Goal: Obtain resource: Download file/media

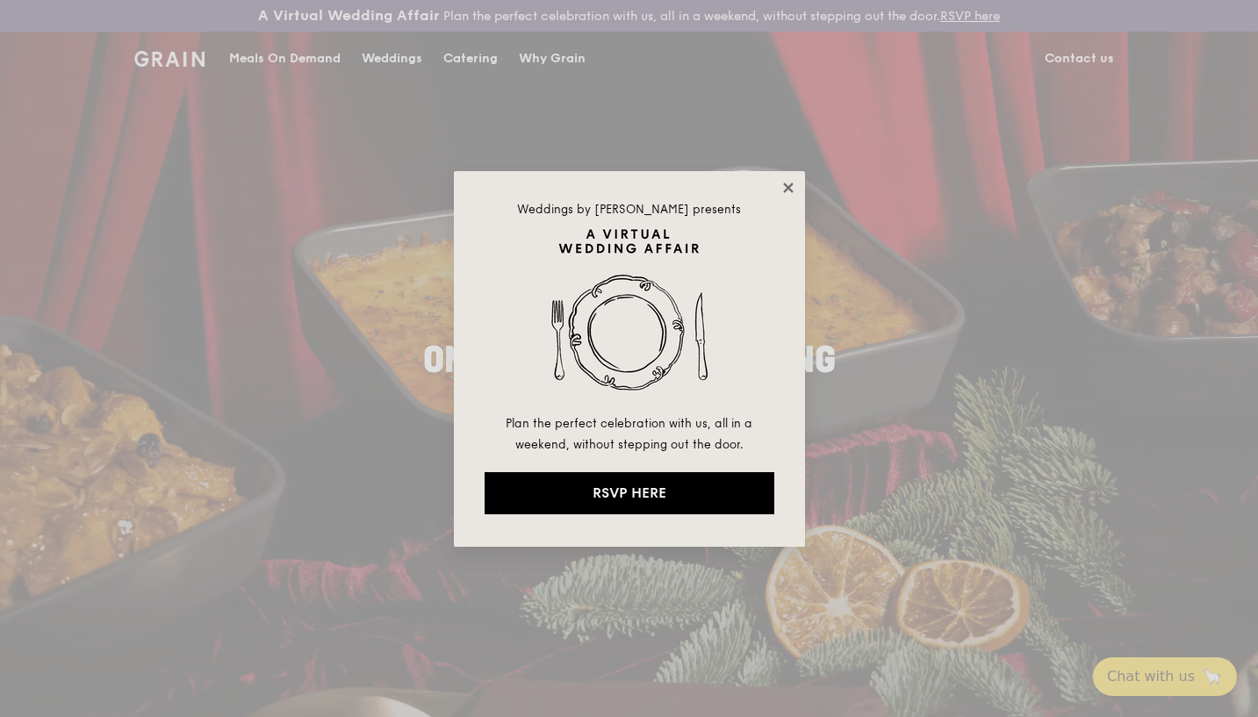
click at [787, 182] on icon at bounding box center [788, 188] width 16 height 16
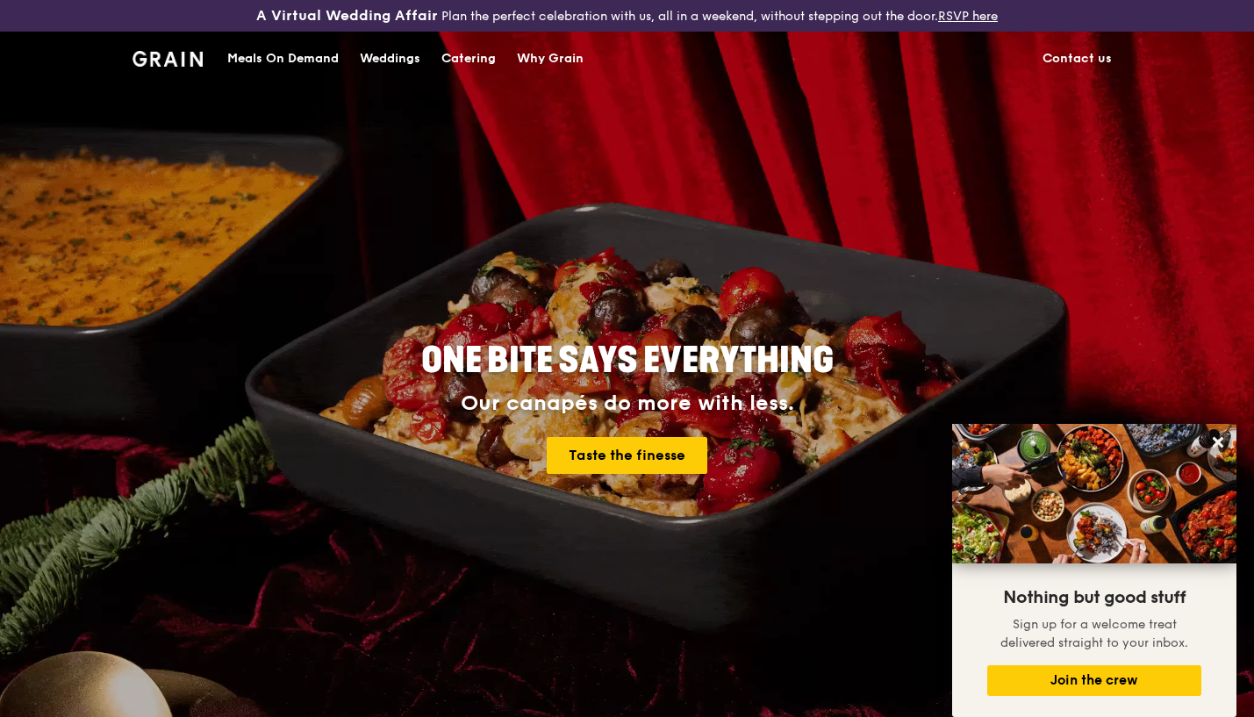
click at [318, 51] on div "Meals On Demand" at bounding box center [282, 58] width 111 height 53
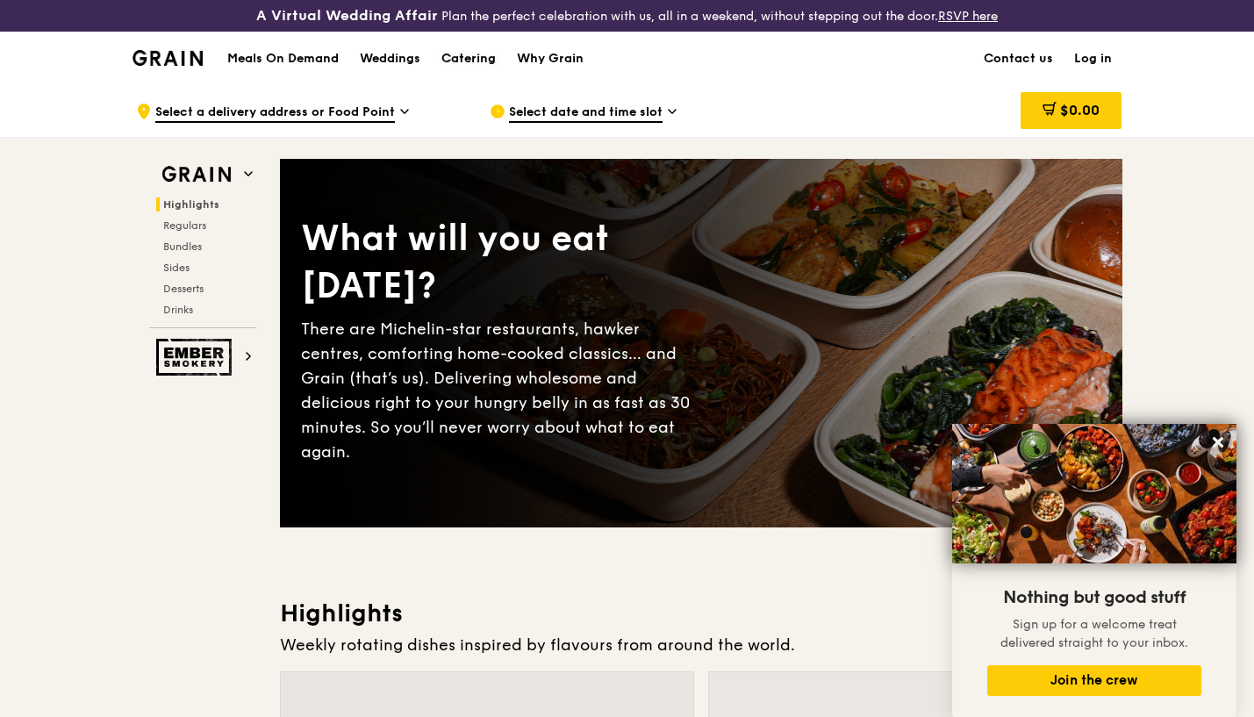
click at [465, 56] on div "Catering" at bounding box center [468, 58] width 54 height 53
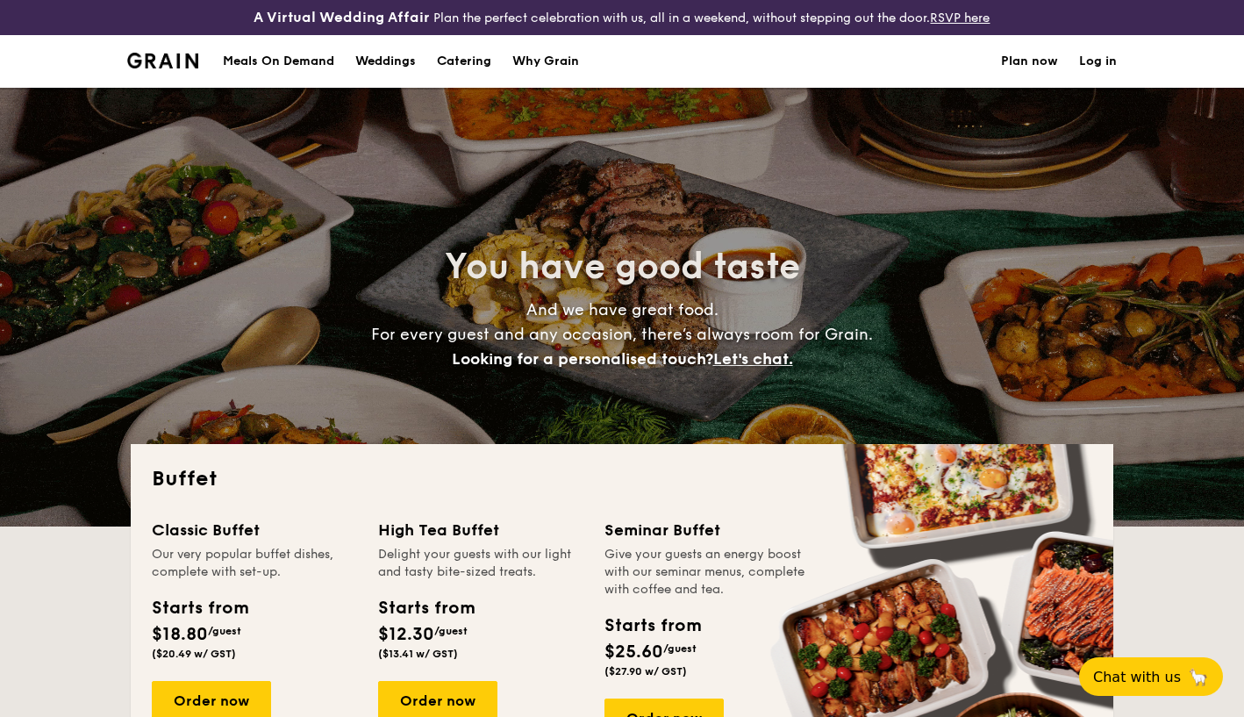
select select
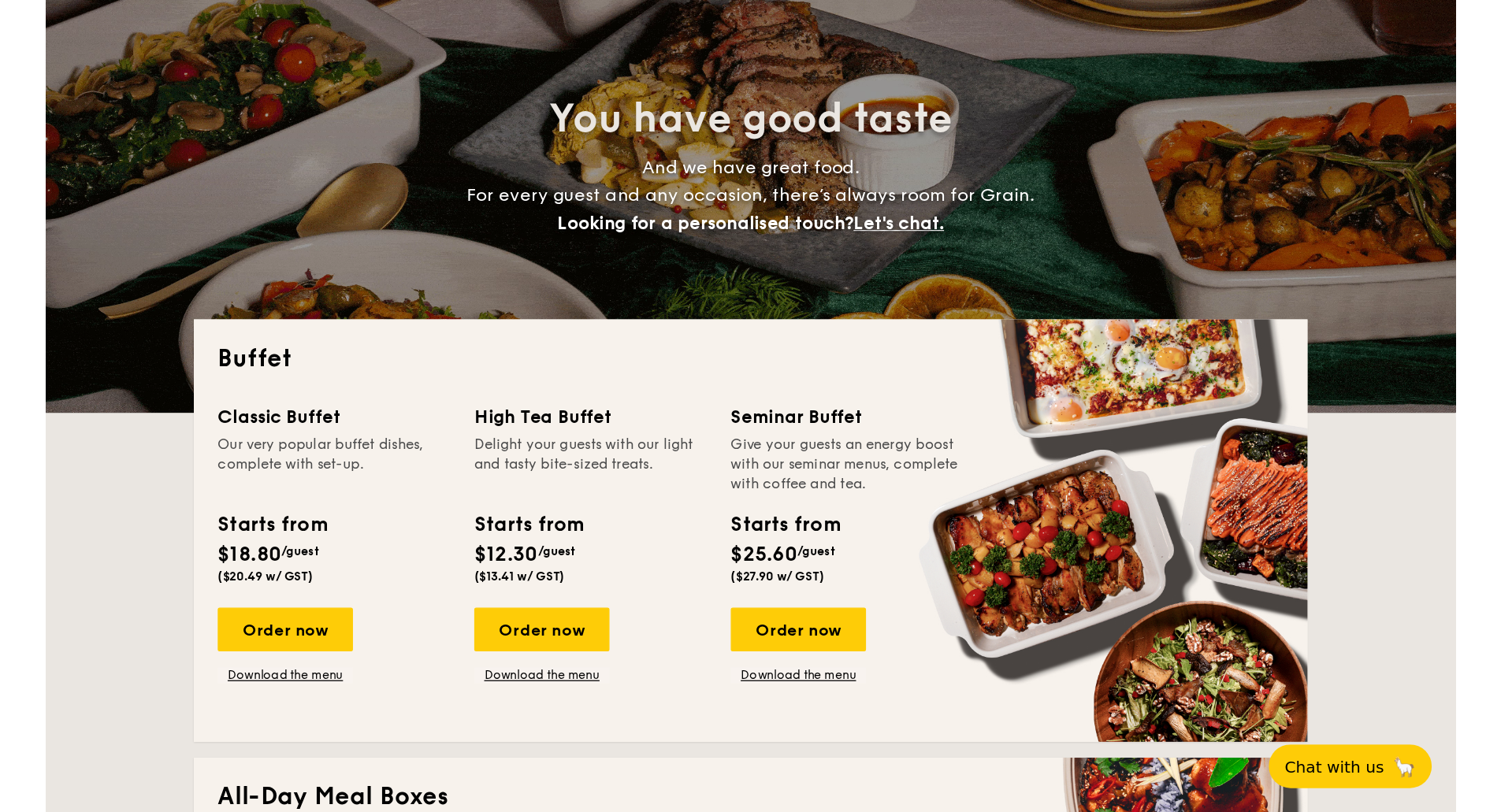
scroll to position [315, 0]
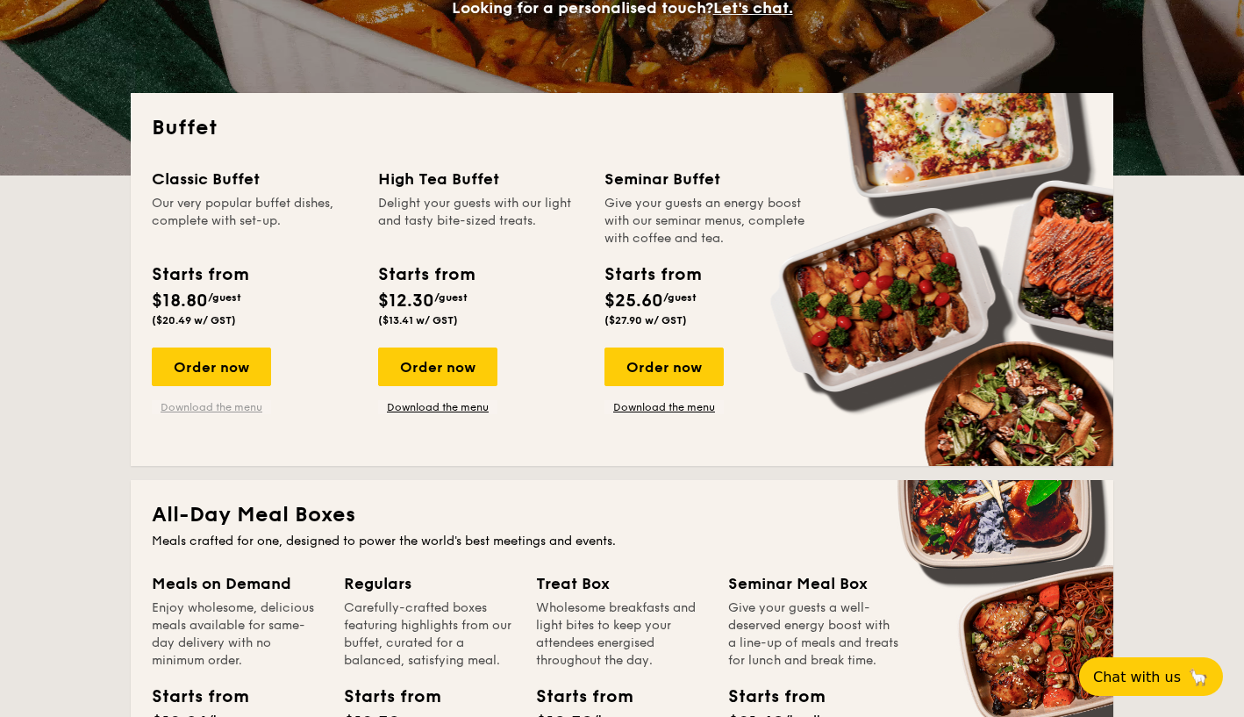
click at [241, 408] on link "Download the menu" at bounding box center [211, 407] width 119 height 14
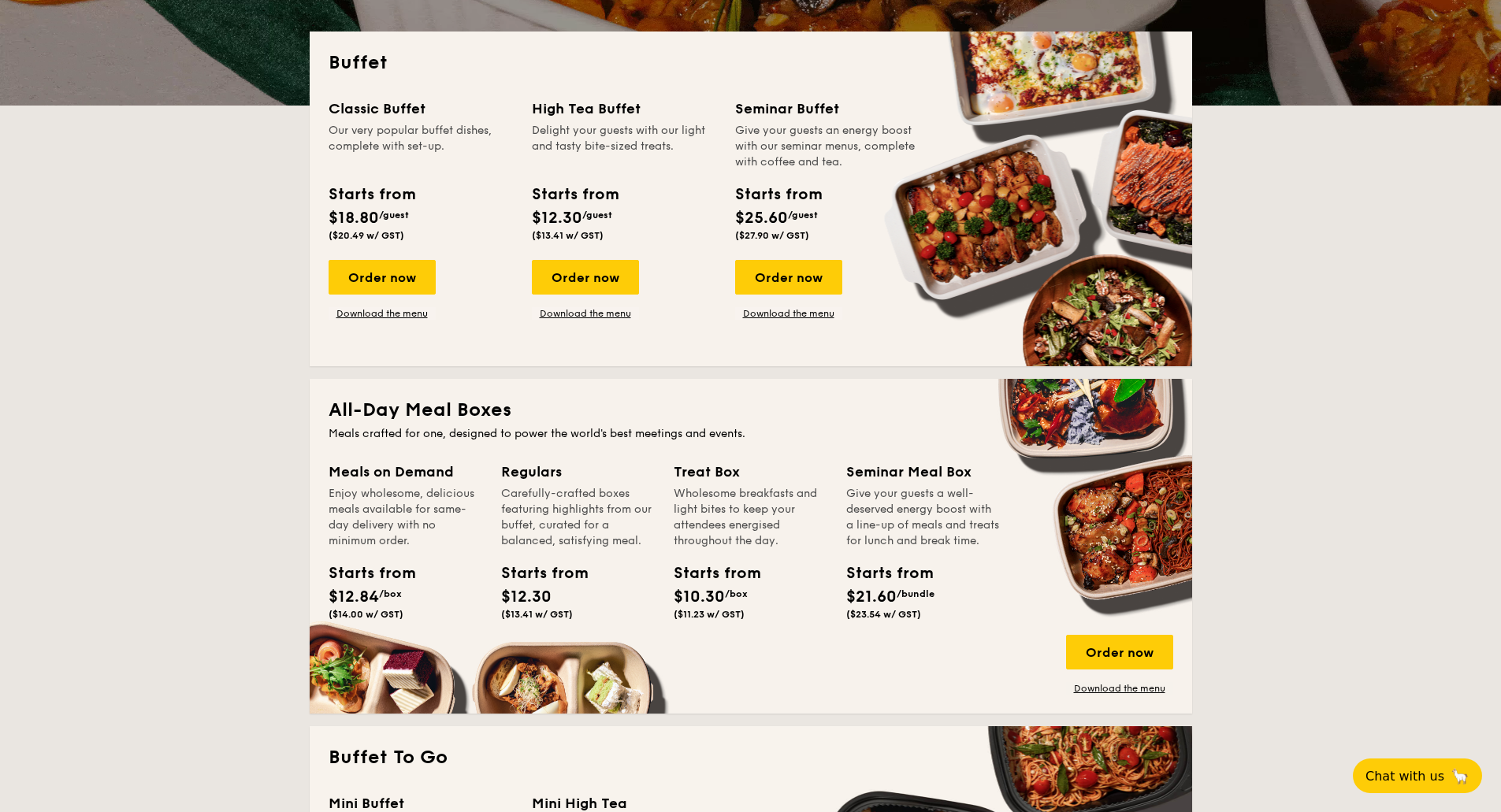
scroll to position [394, 0]
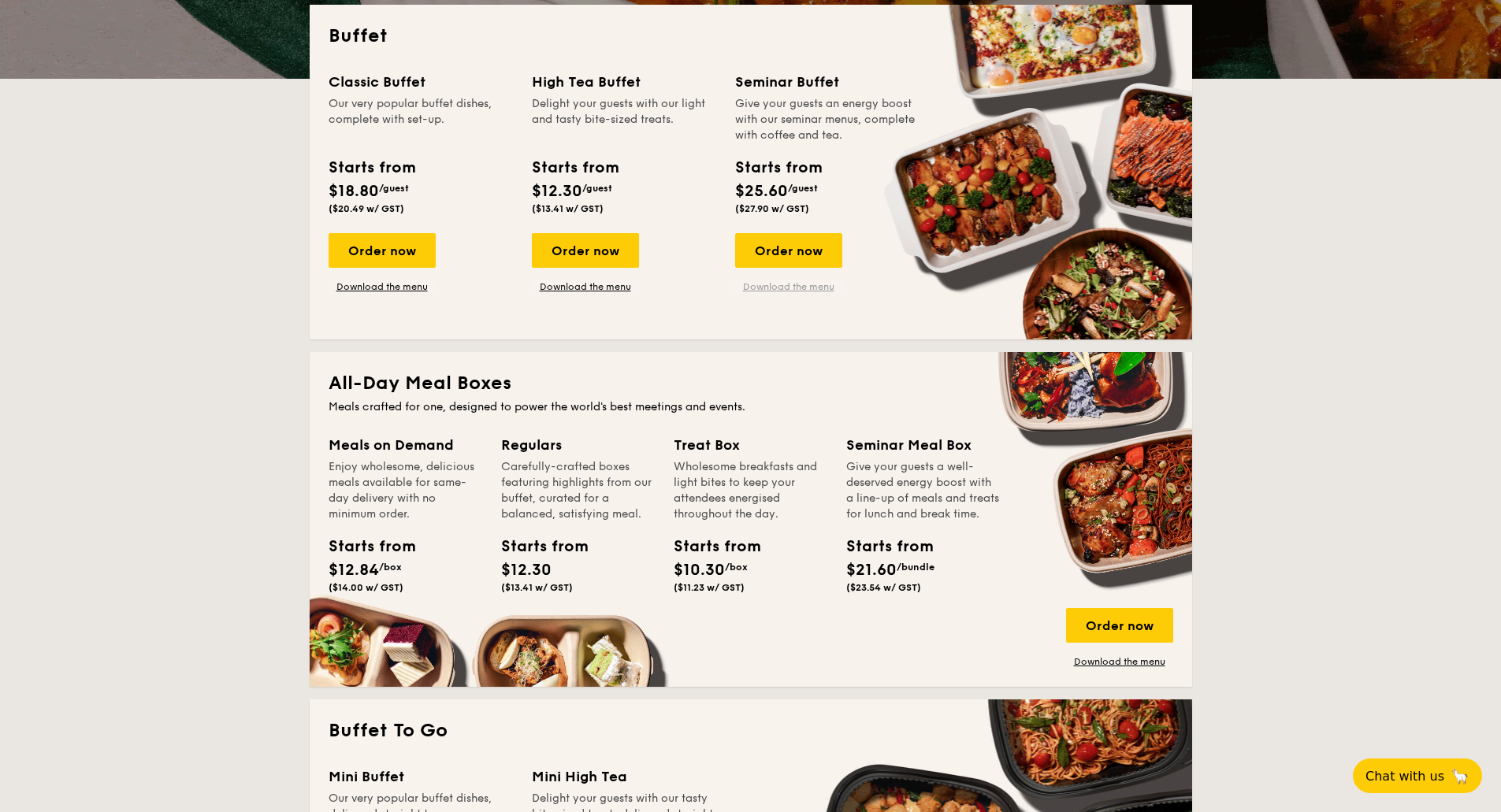
click at [764, 286] on link "Download the menu" at bounding box center [788, 286] width 107 height 13
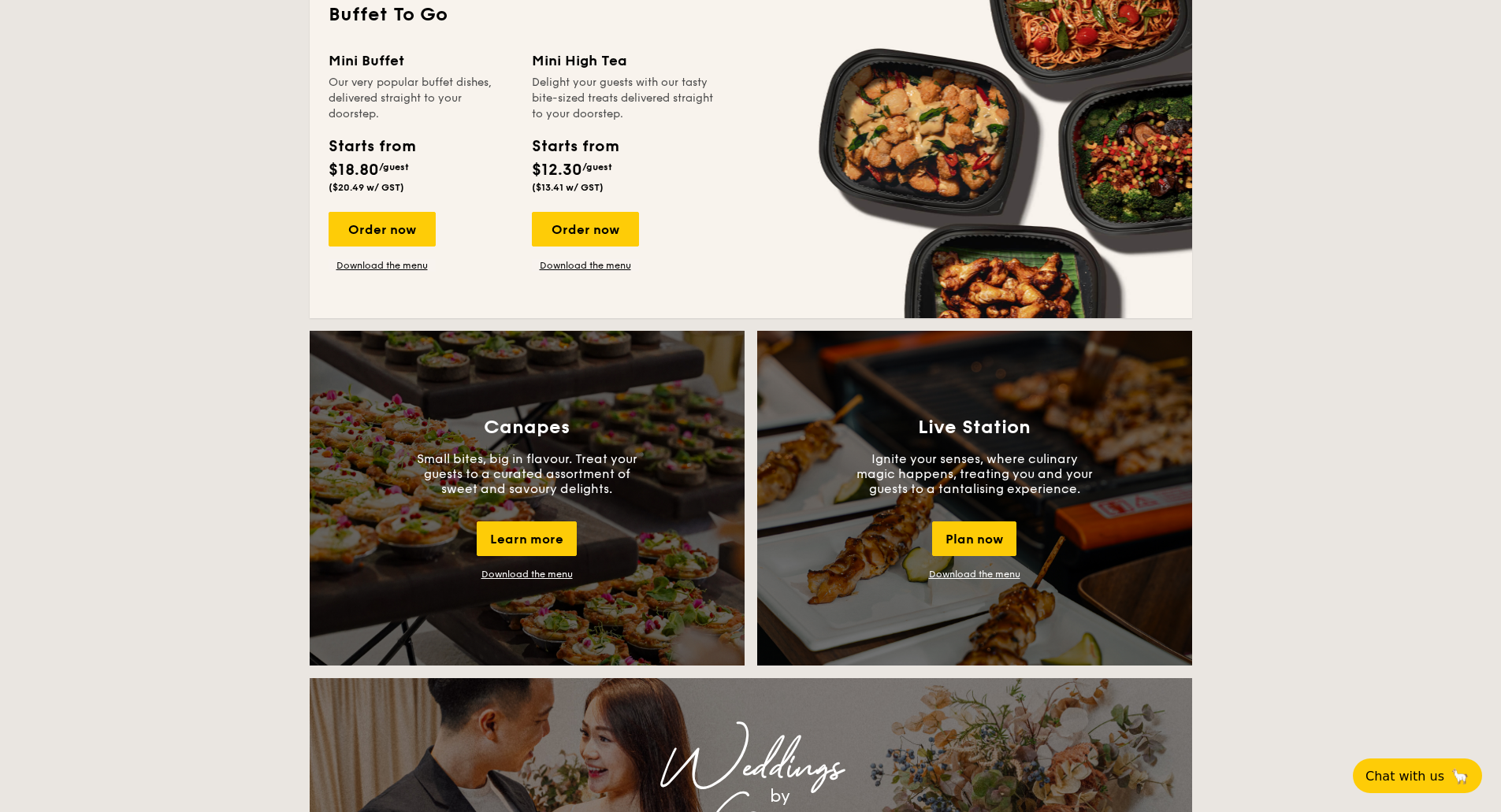
scroll to position [1103, 0]
